Goal: Task Accomplishment & Management: Use online tool/utility

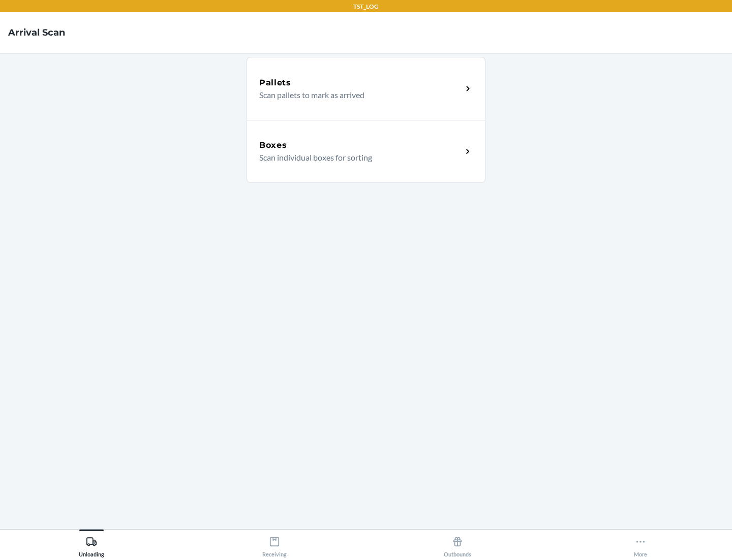
click at [361, 145] on div "Boxes" at bounding box center [360, 145] width 203 height 12
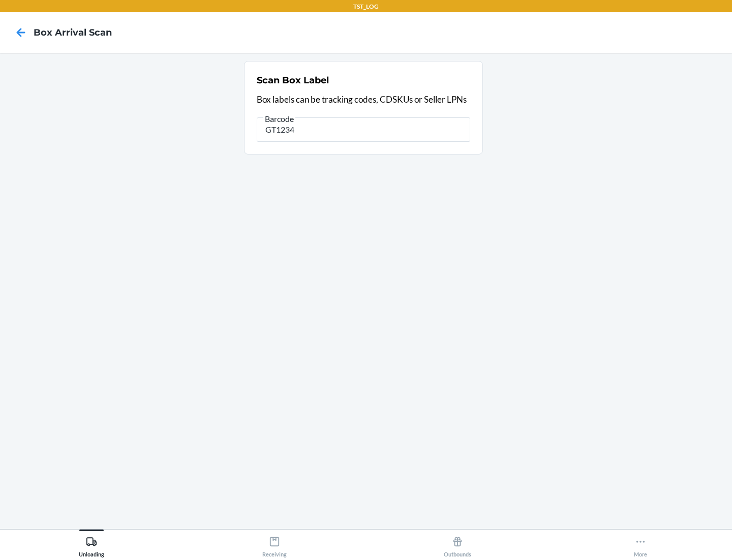
type input "GT1234"
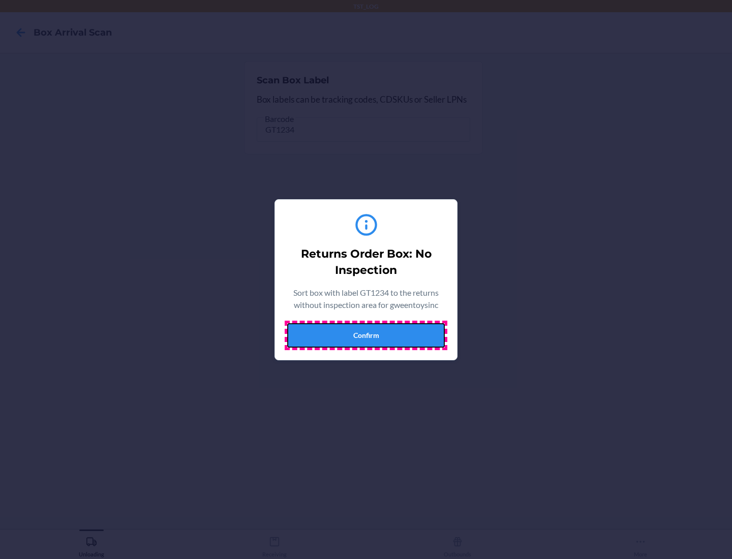
click at [366, 335] on button "Confirm" at bounding box center [366, 335] width 158 height 24
